Goal: Task Accomplishment & Management: Use online tool/utility

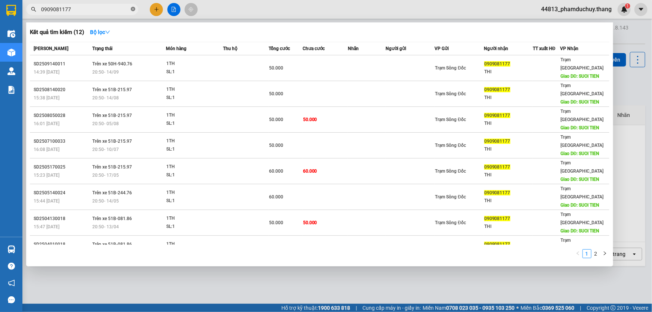
click at [133, 9] on icon "close-circle" at bounding box center [133, 9] width 4 height 4
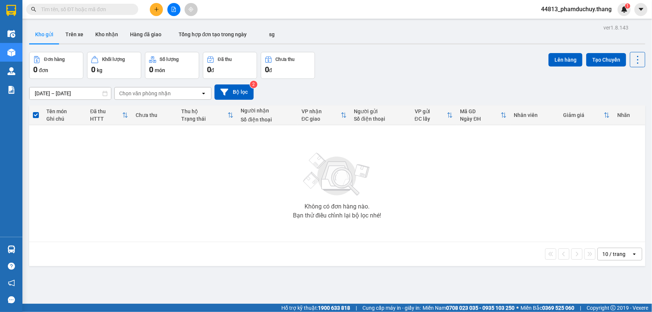
click at [115, 8] on input "text" at bounding box center [85, 9] width 88 height 8
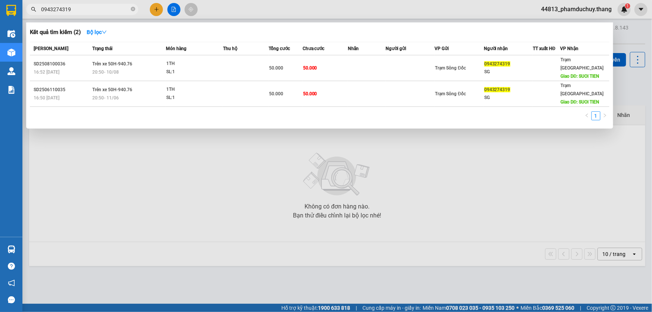
type input "0943274319"
click at [308, 175] on div at bounding box center [326, 156] width 652 height 312
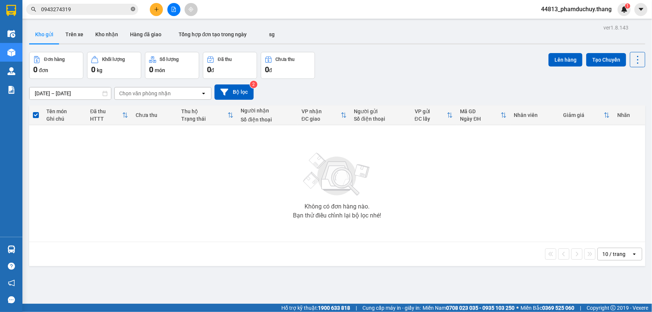
click at [135, 9] on icon "close-circle" at bounding box center [133, 9] width 4 height 4
click at [127, 9] on input "text" at bounding box center [85, 9] width 88 height 8
click at [126, 11] on input "text" at bounding box center [85, 9] width 88 height 8
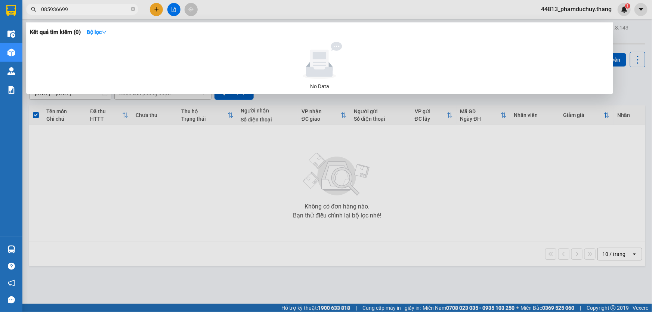
type input "0859366991"
click at [133, 9] on icon "close-circle" at bounding box center [133, 9] width 4 height 4
